Goal: Navigation & Orientation: Go to known website

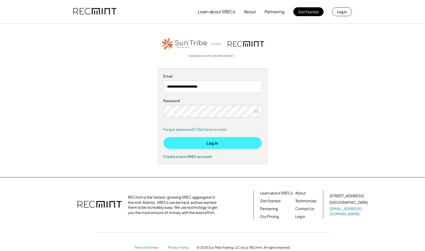
click at [225, 141] on button "Log In" at bounding box center [212, 143] width 99 height 12
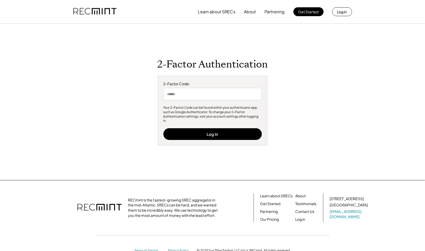
click at [226, 95] on input "input" at bounding box center [212, 94] width 99 height 13
type input "******"
